Goal: Information Seeking & Learning: Find specific fact

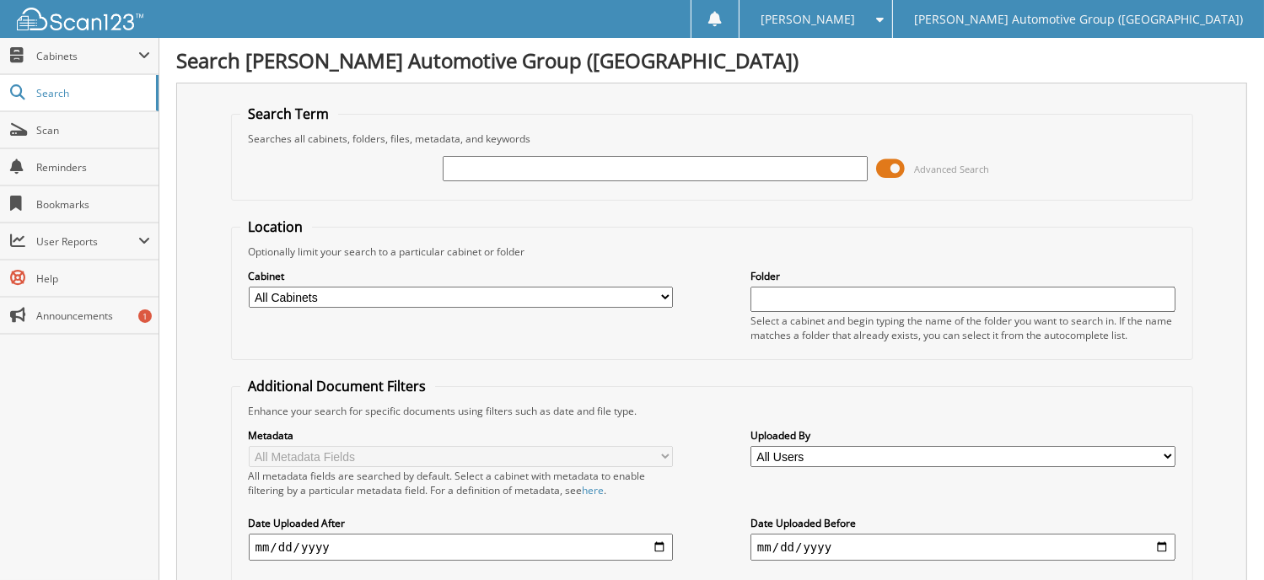
click at [480, 163] on input "text" at bounding box center [655, 168] width 425 height 25
type input "[PERSON_NAME] DEVELOPMENTS LLC"
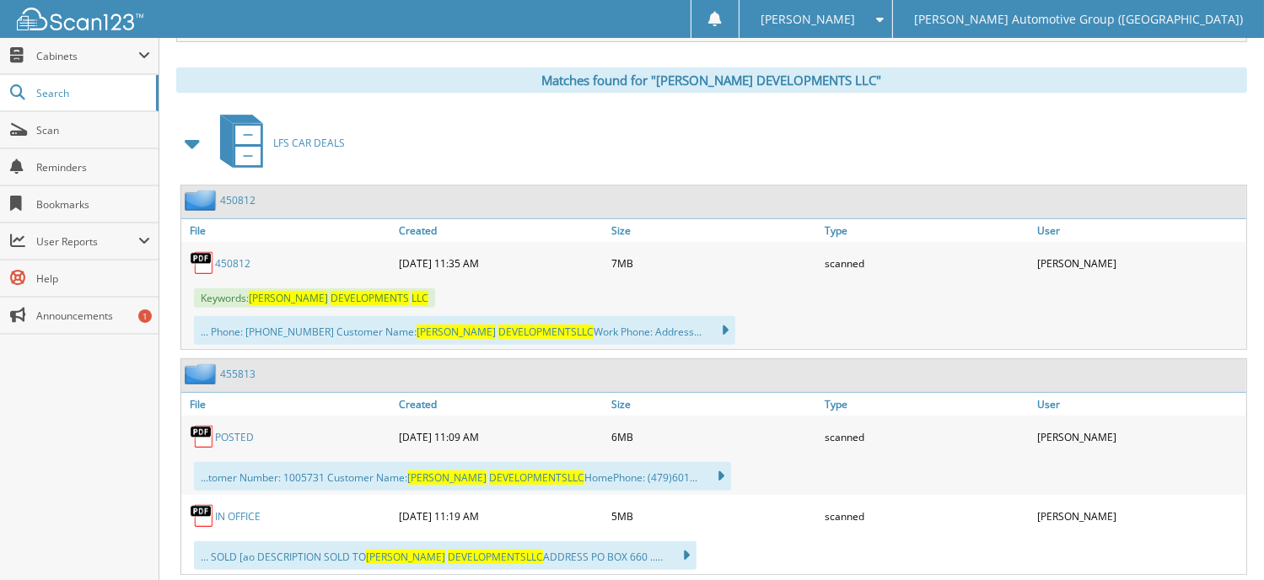
scroll to position [674, 0]
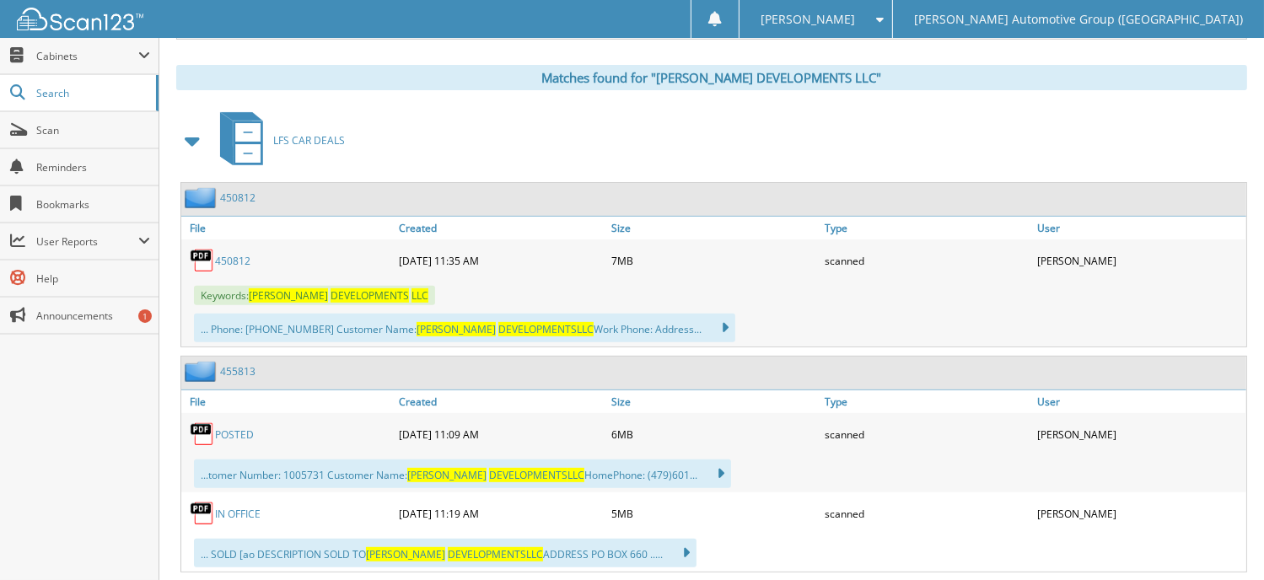
click at [235, 254] on link "450812" at bounding box center [232, 261] width 35 height 14
click at [228, 427] on link "POSTED" at bounding box center [234, 434] width 39 height 14
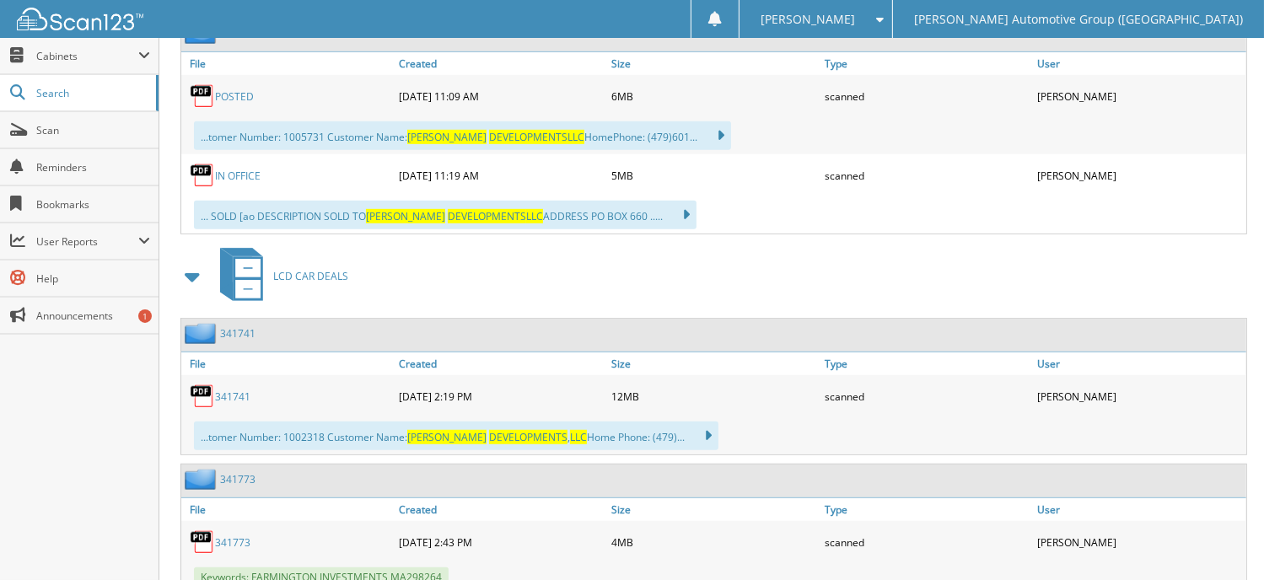
scroll to position [1096, 0]
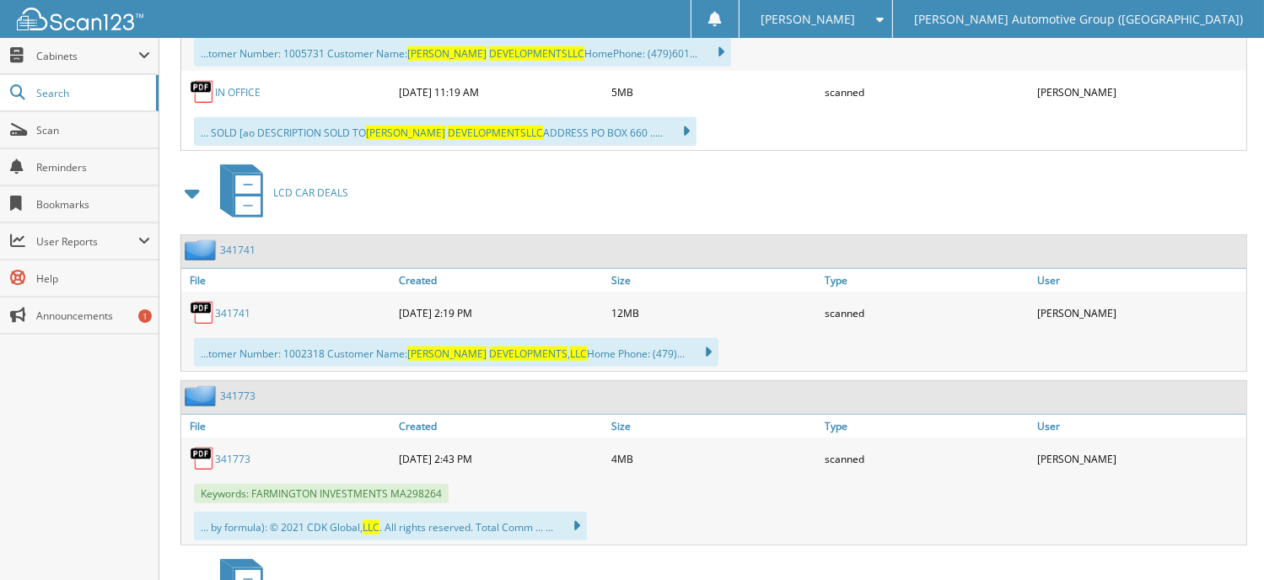
click at [227, 306] on link "341741" at bounding box center [232, 313] width 35 height 14
